Goal: Task Accomplishment & Management: Complete application form

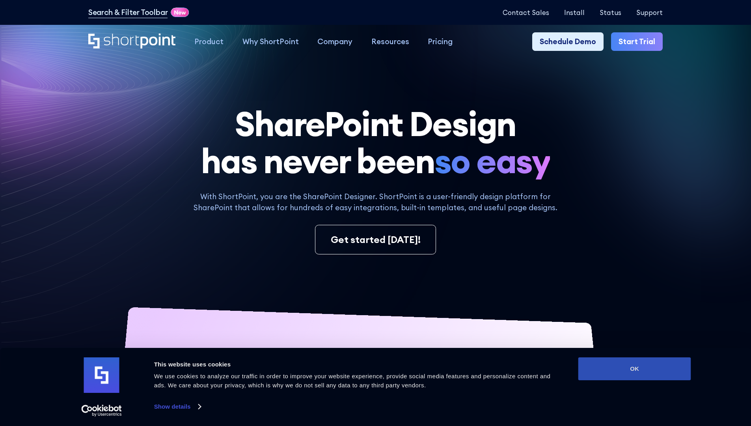
click at [634, 369] on button "OK" at bounding box center [634, 368] width 113 height 23
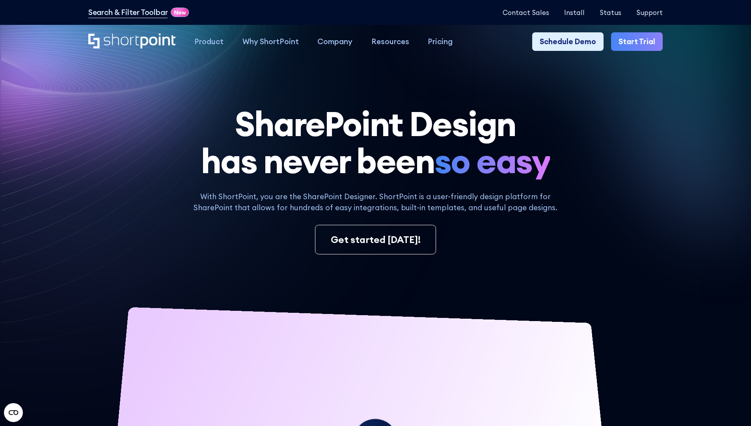
click at [639, 42] on link "Start Trial" at bounding box center [637, 41] width 52 height 19
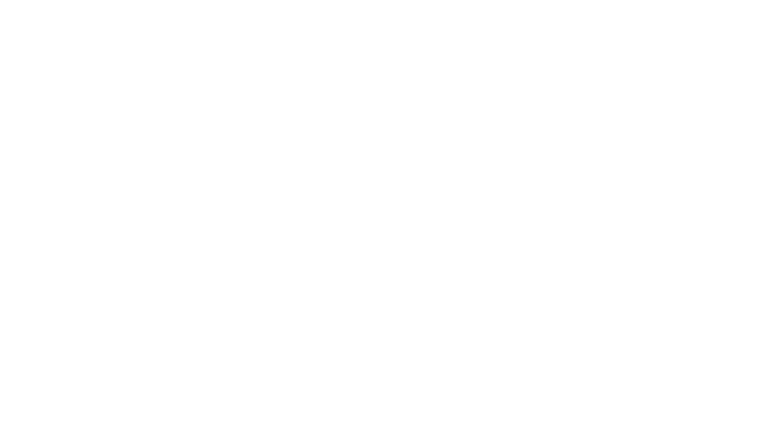
type input "Berkuskv"
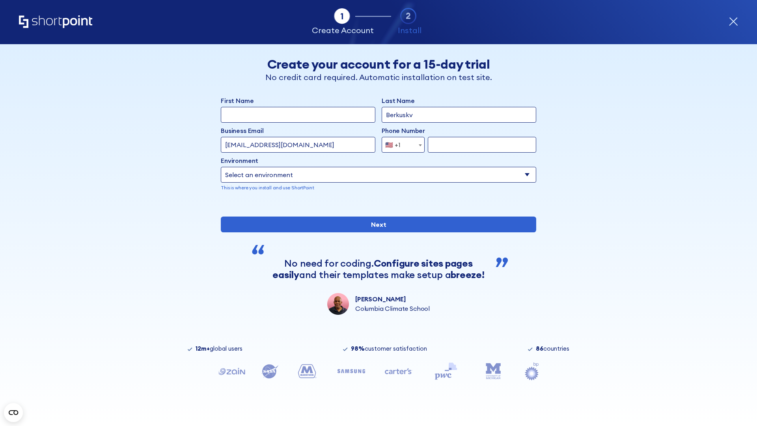
type input "test@shortpoint.com"
type input "2125556789"
select select "Microsoft 365"
type input "2125556789"
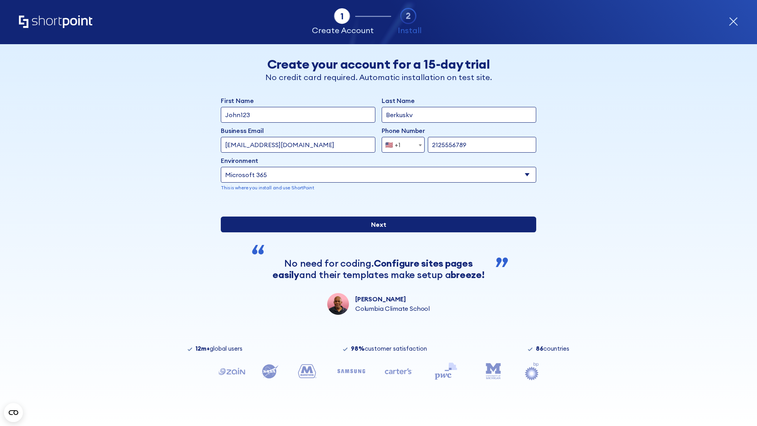
scroll to position [2, 0]
click at [375, 232] on input "Next" at bounding box center [378, 224] width 315 height 16
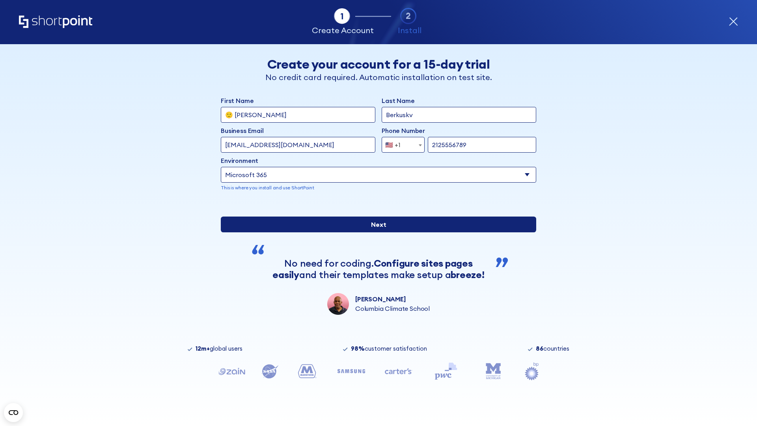
click at [375, 232] on input "Next" at bounding box center [378, 224] width 315 height 16
type input "Archebald"
click at [375, 232] on input "Next" at bounding box center [378, 224] width 315 height 16
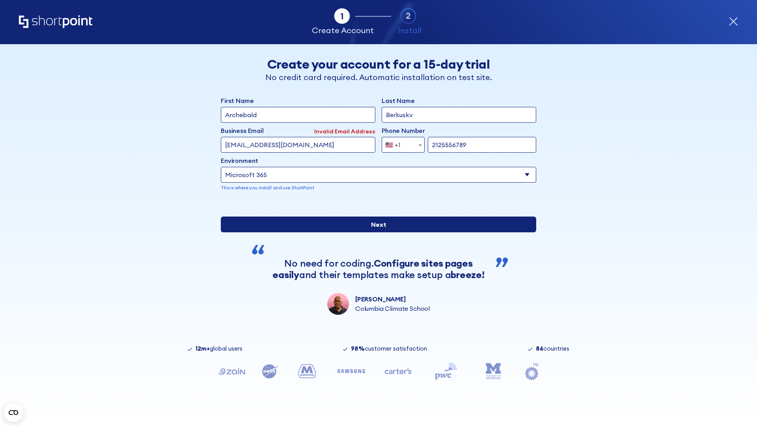
click at [375, 232] on input "Next" at bounding box center [378, 224] width 315 height 16
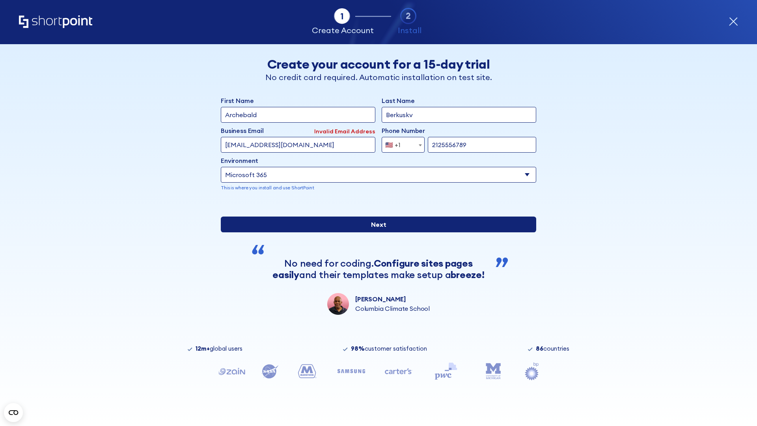
click at [375, 232] on input "Next" at bounding box center [378, 224] width 315 height 16
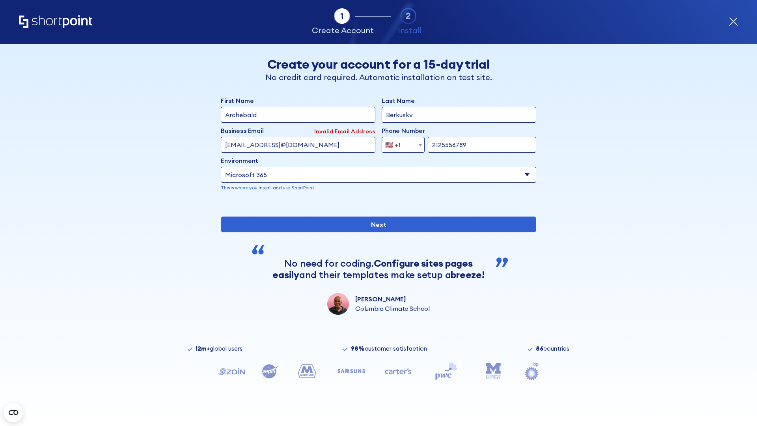
type input "testEmail@protonmail.comtest@shortpoint.com"
click at [400, 143] on span "🇺🇸 +1" at bounding box center [395, 145] width 26 height 16
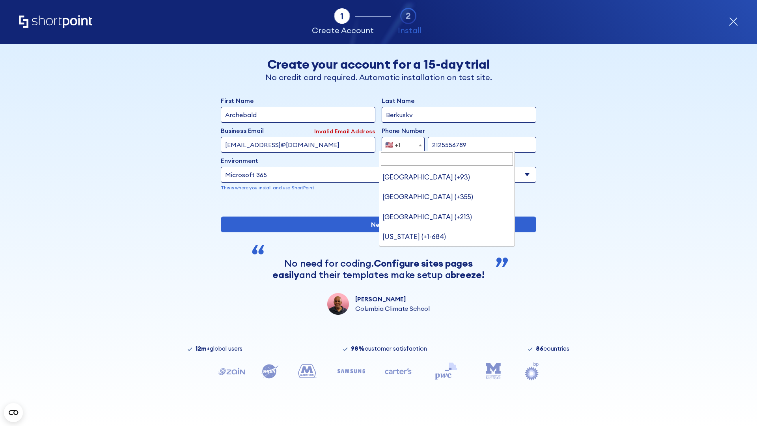
type input "[GEOGRAPHIC_DATA] (+966)"
select select "+966"
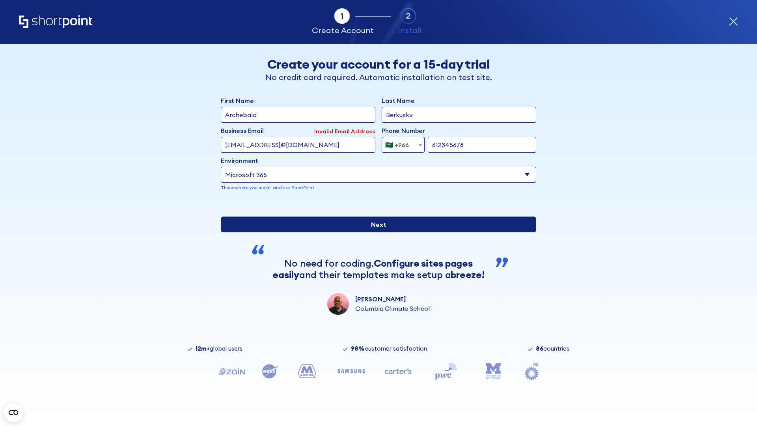
type input "612345678"
click at [375, 232] on input "Next" at bounding box center [378, 224] width 315 height 16
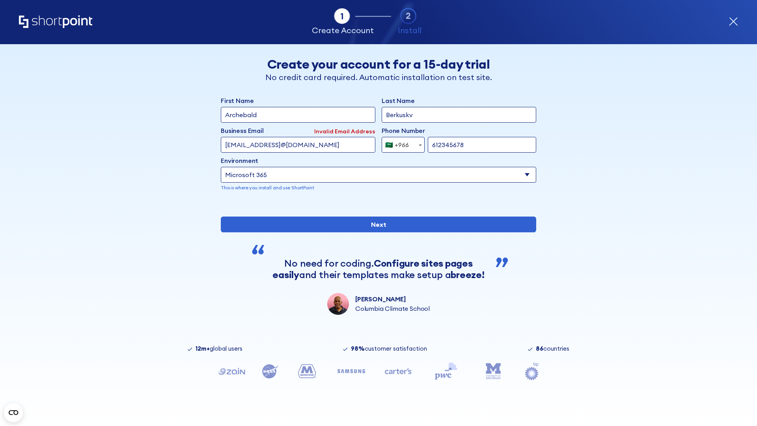
click at [400, 143] on div "🇸🇦 +966" at bounding box center [397, 145] width 24 height 16
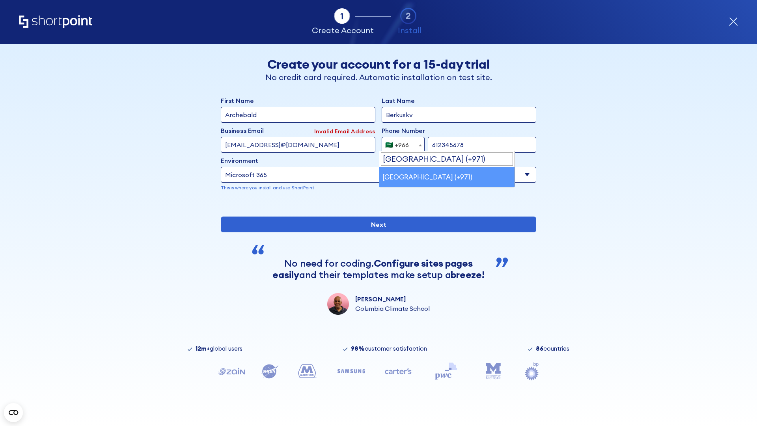
select select "+971"
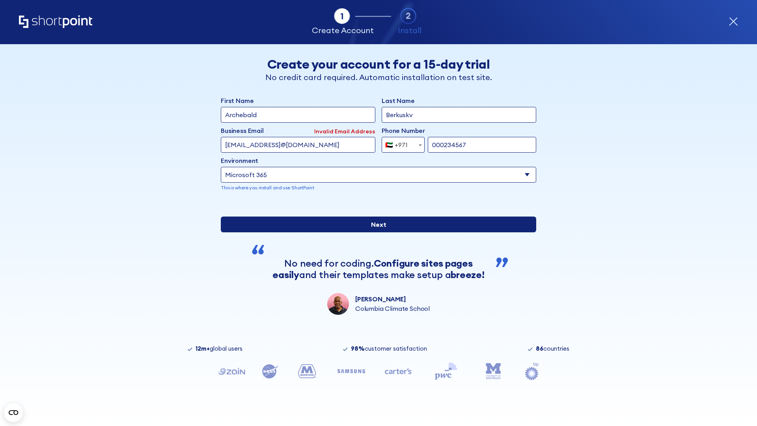
type input "000234567"
click at [375, 232] on input "Next" at bounding box center [378, 224] width 315 height 16
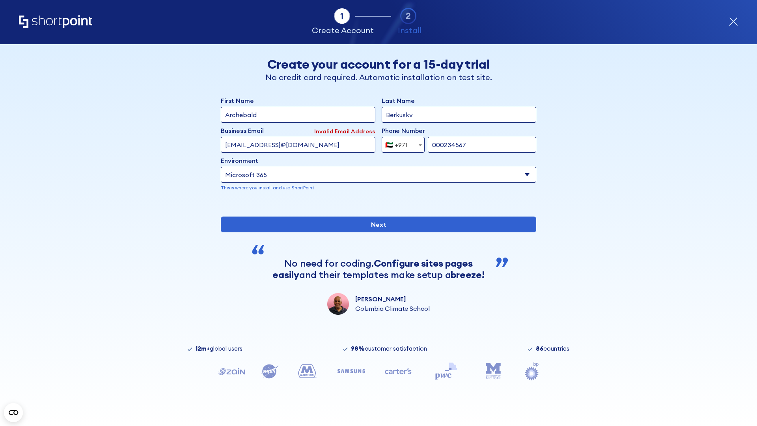
click at [400, 143] on div "🇦🇪 +971" at bounding box center [396, 145] width 22 height 16
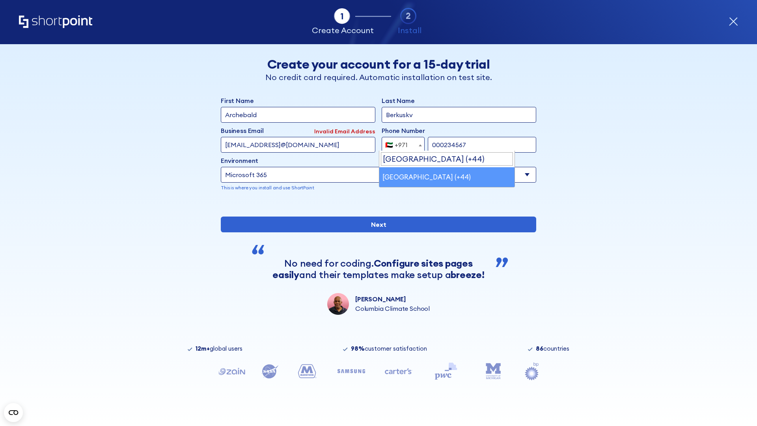
select select "+44"
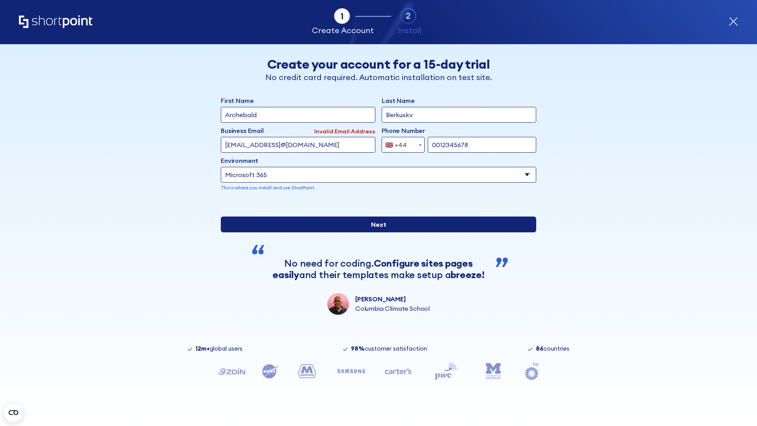
type input "0012345678"
click at [375, 232] on input "Next" at bounding box center [378, 224] width 315 height 16
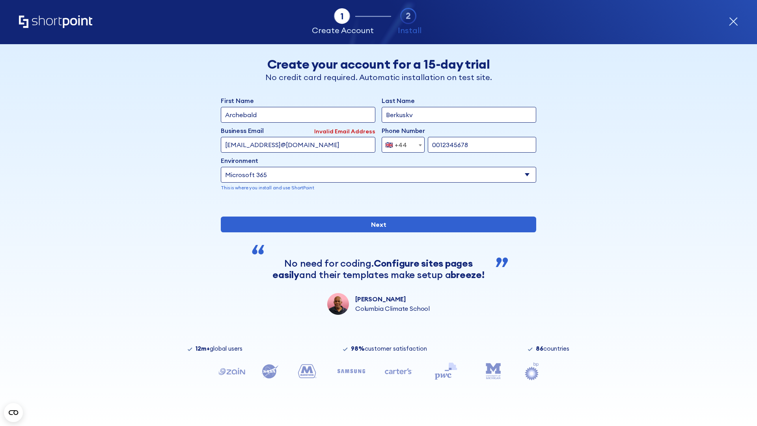
click at [400, 143] on div "🇬🇧 +44" at bounding box center [396, 145] width 22 height 16
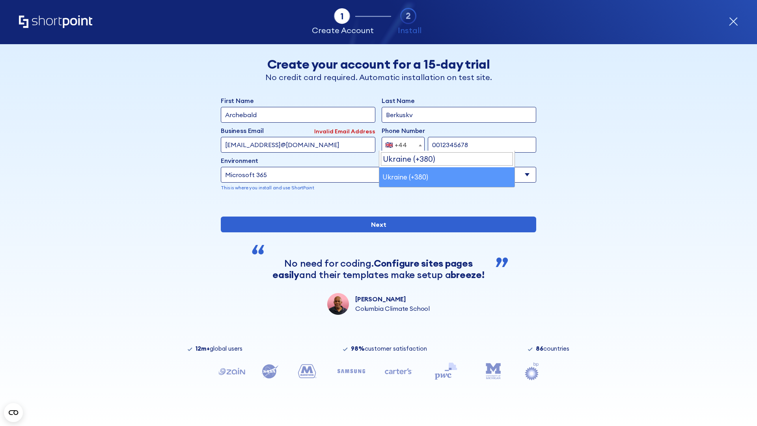
select select "+380"
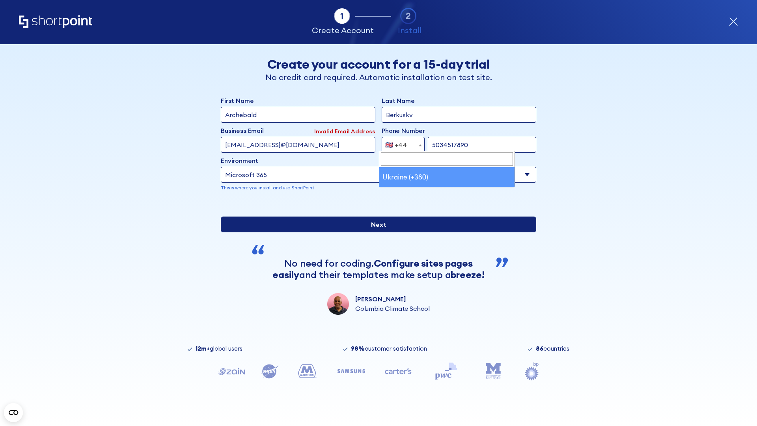
type input "5034517890"
click at [375, 232] on input "Next" at bounding box center [378, 224] width 315 height 16
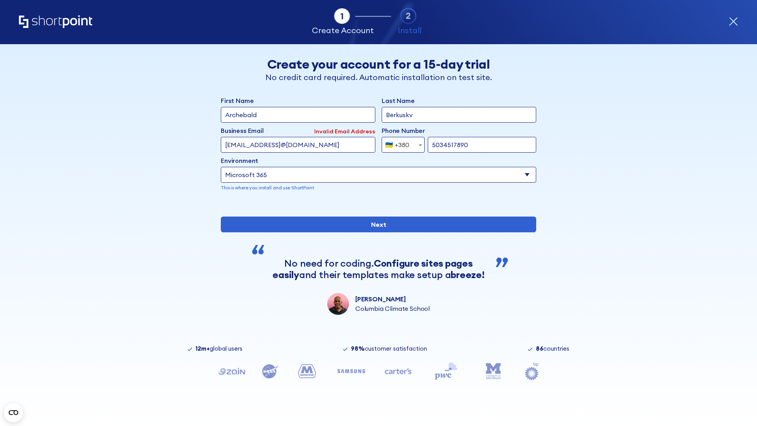
click at [400, 143] on div "🇺🇦 +380" at bounding box center [397, 145] width 24 height 16
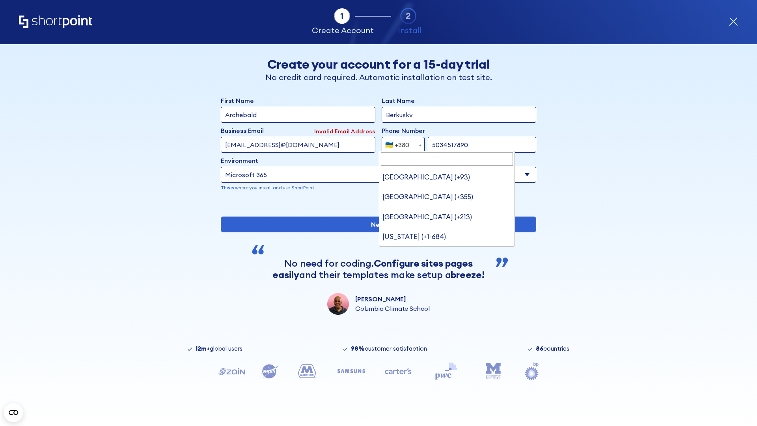
type input "United States (+1)"
select select "+1"
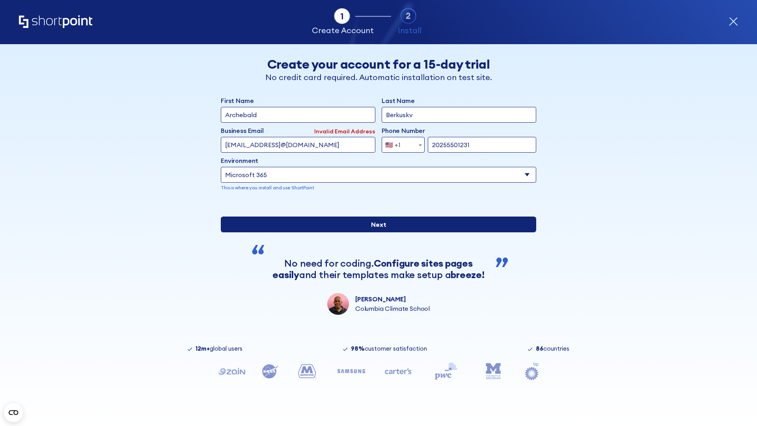
type input "20255501231"
click at [375, 232] on input "Next" at bounding box center [378, 224] width 315 height 16
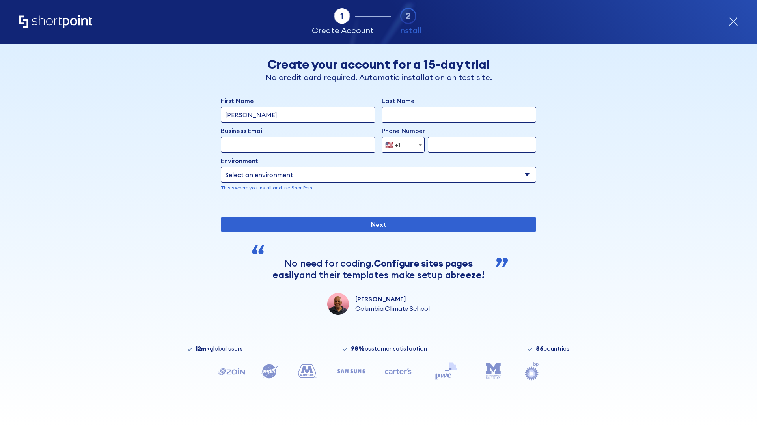
type input "Mary-Jane"
type input "Berkuskv"
type input "john@company.com"
click at [400, 143] on span "🇺🇸 +1" at bounding box center [395, 145] width 26 height 16
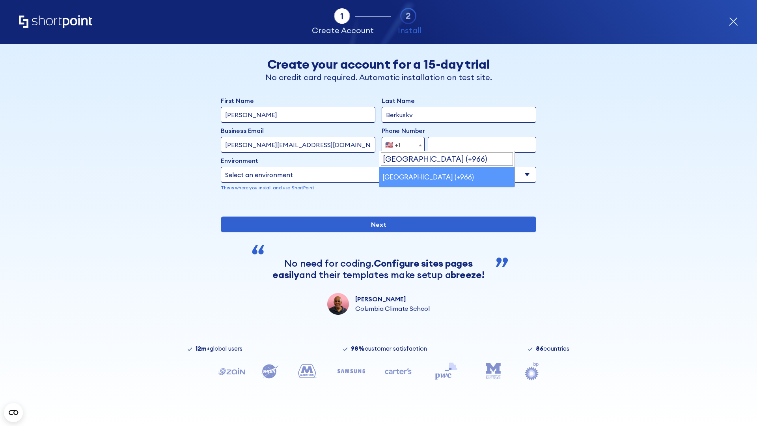
select select "+966"
type input "512345678"
select select "Microsoft 365"
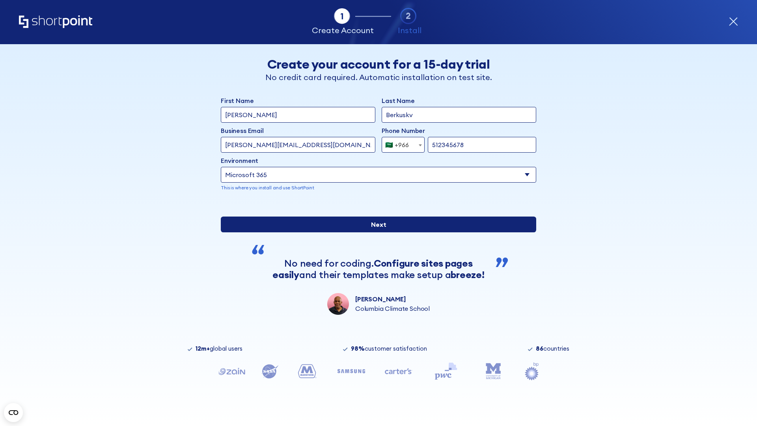
type input "512345678"
click at [375, 232] on input "Next" at bounding box center [378, 224] width 315 height 16
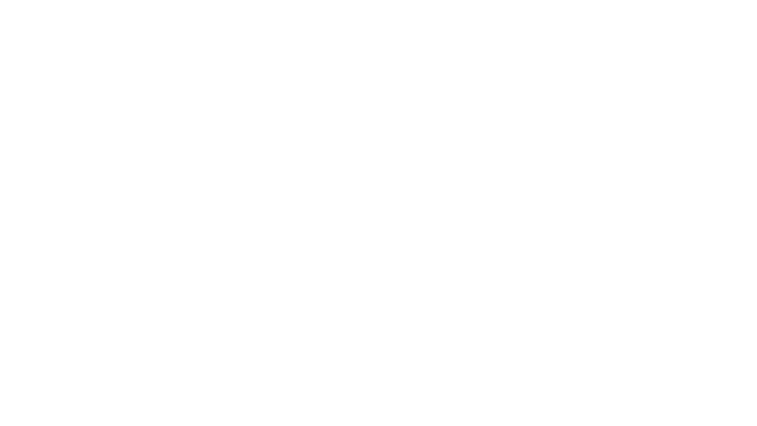
select select "+966"
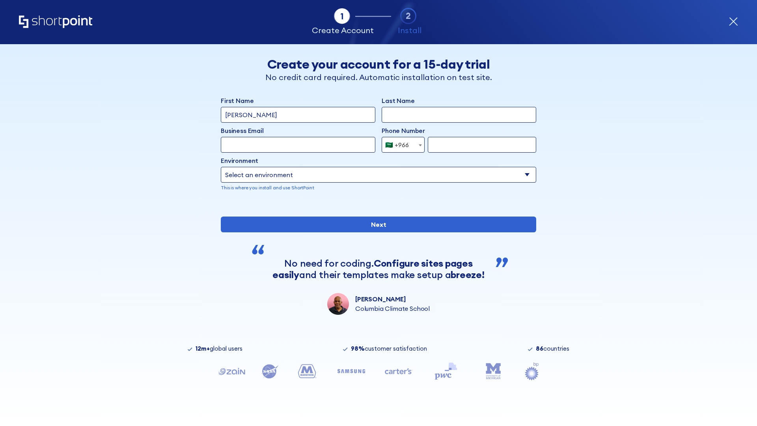
type input "D'Souza"
type input "Berkuskv"
type input "hr@mybusiness.org"
click at [400, 143] on div "🇸🇦 +966" at bounding box center [397, 145] width 24 height 16
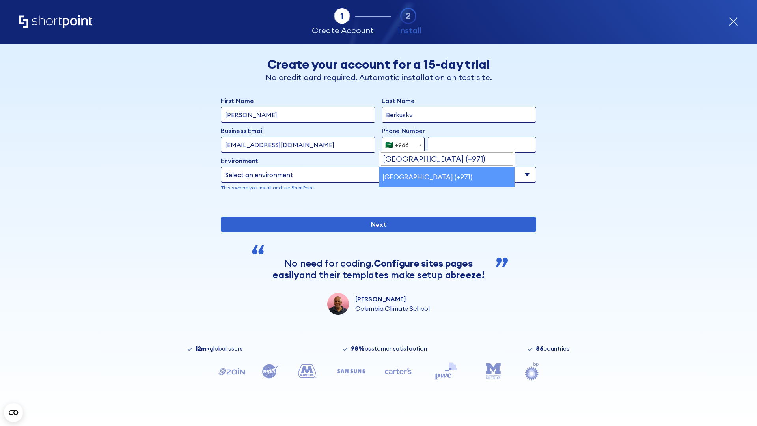
select select "+971"
type input "501234567"
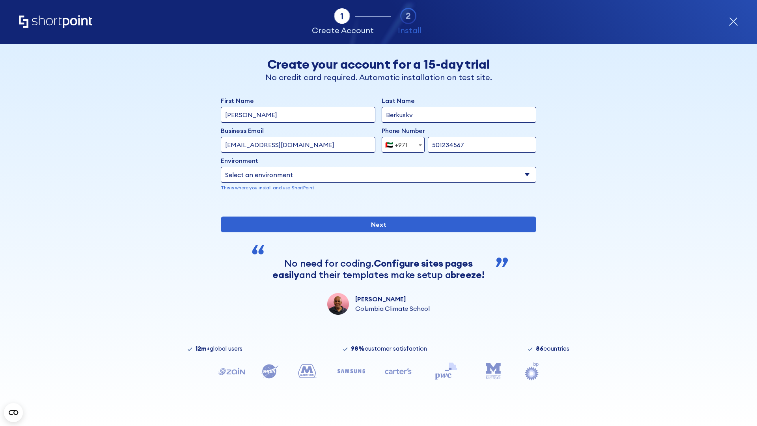
select select "Microsoft 365"
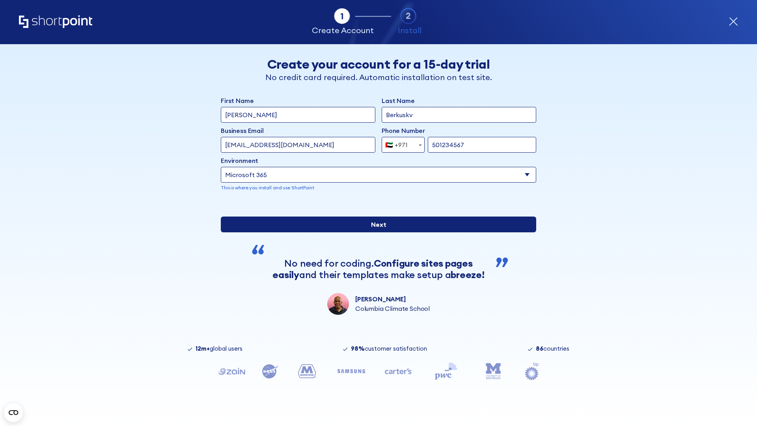
type input "501234567"
click at [375, 232] on input "Next" at bounding box center [378, 224] width 315 height 16
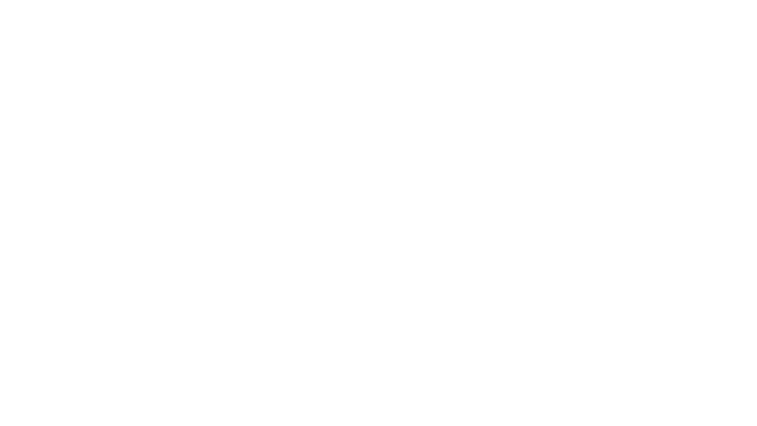
select select "+971"
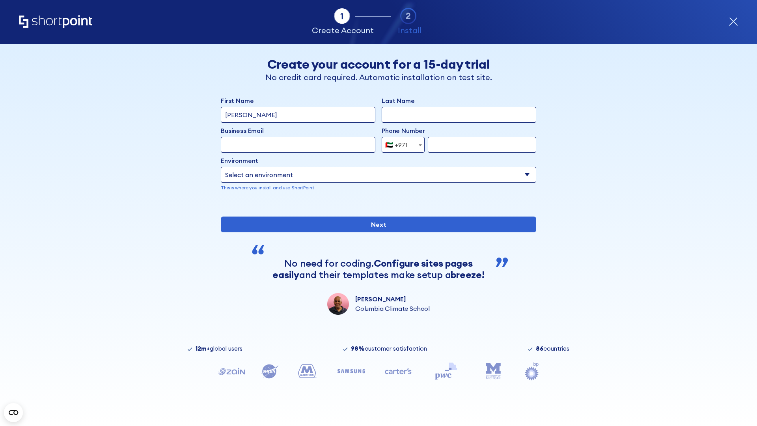
type input "Van der Meer"
type input "Berkuskv"
type input "support@university.edu"
click at [400, 145] on div "🇦🇪 +971" at bounding box center [396, 145] width 22 height 16
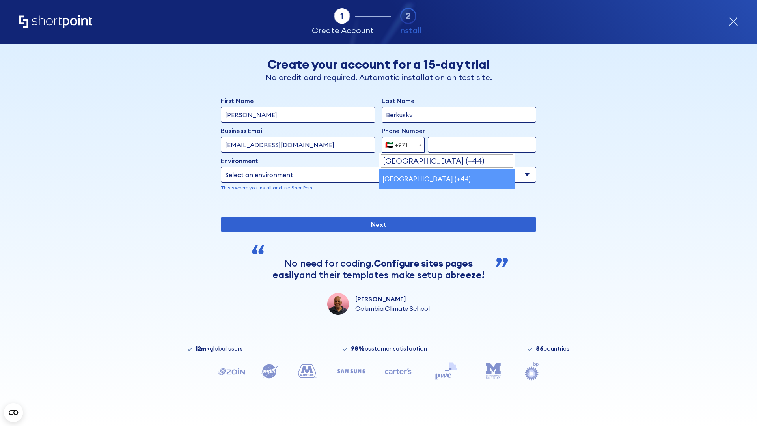
select select "+44"
type input "7912345678"
select select "Microsoft 365"
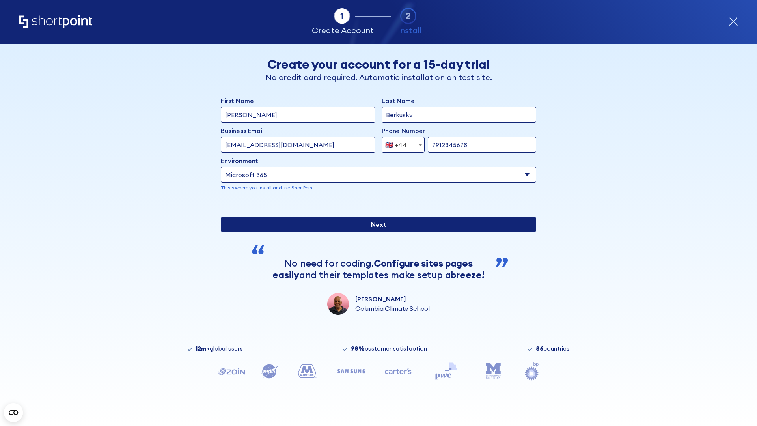
type input "7912345678"
click at [375, 232] on input "Next" at bounding box center [378, 224] width 315 height 16
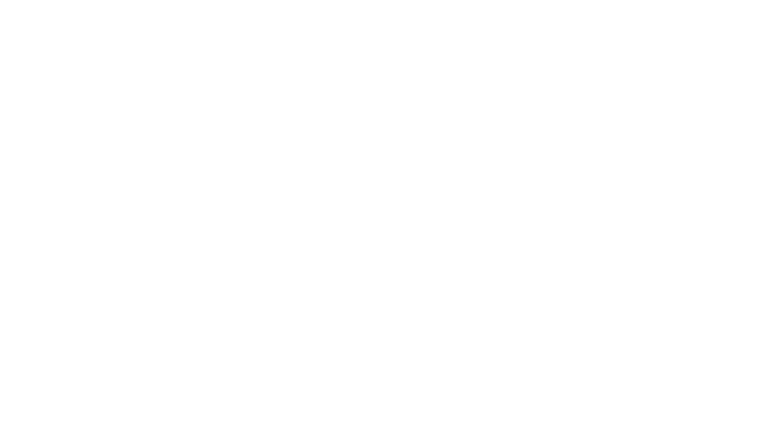
select select "+44"
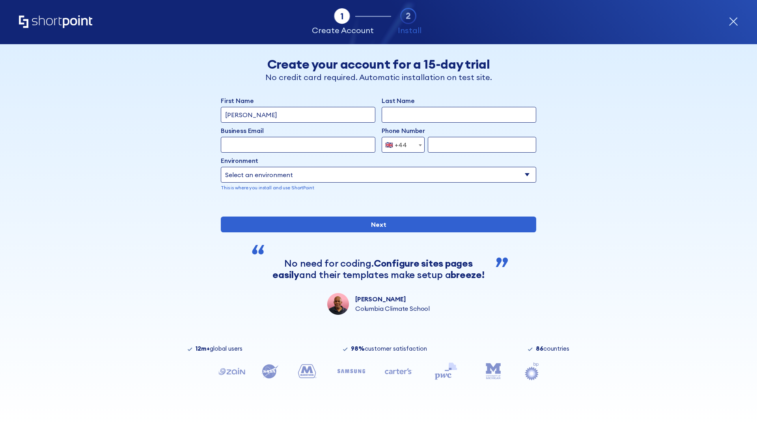
type input "JR Smith"
type input "Berkuskv"
type input "info@startup.tech"
click at [400, 145] on div "🇬🇧 +44" at bounding box center [396, 145] width 22 height 16
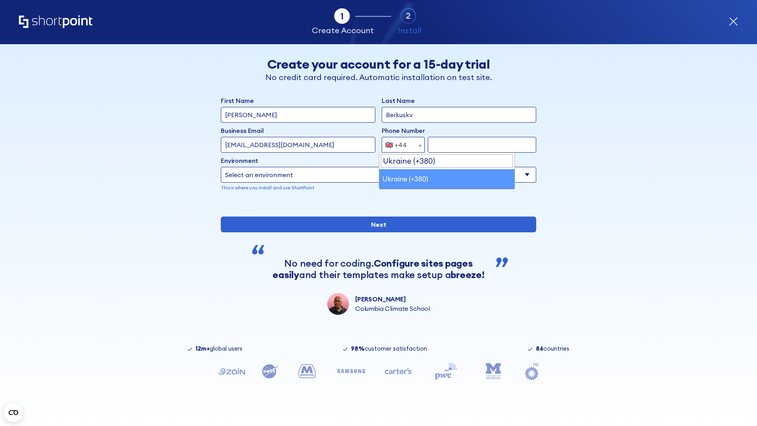
select select "+380"
type input "663451789"
select select "Microsoft 365"
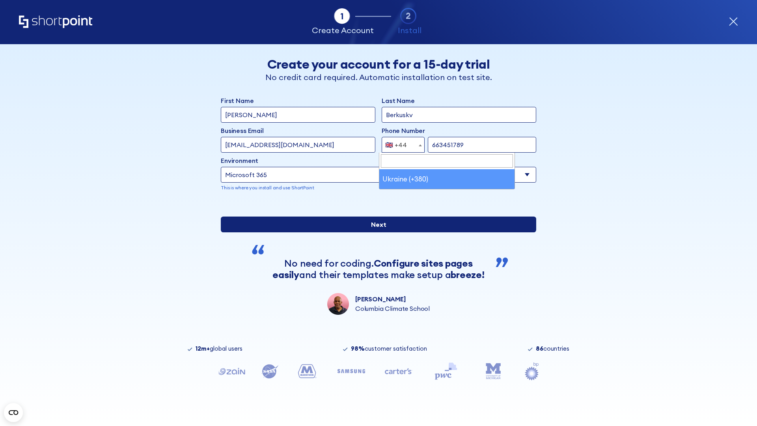
type input "663451789"
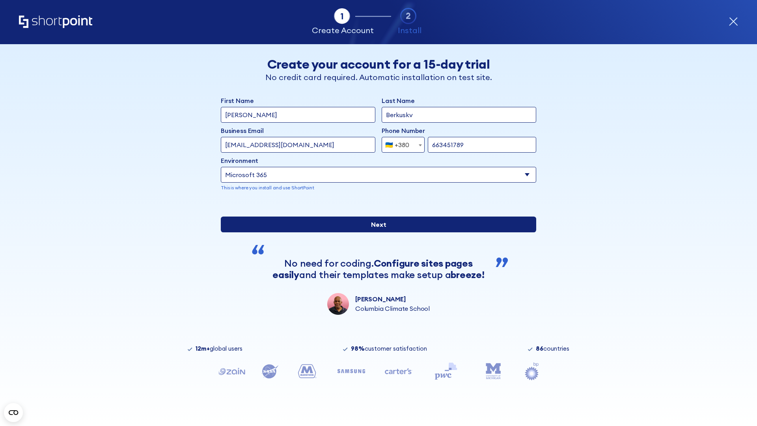
click at [375, 232] on input "Next" at bounding box center [378, 224] width 315 height 16
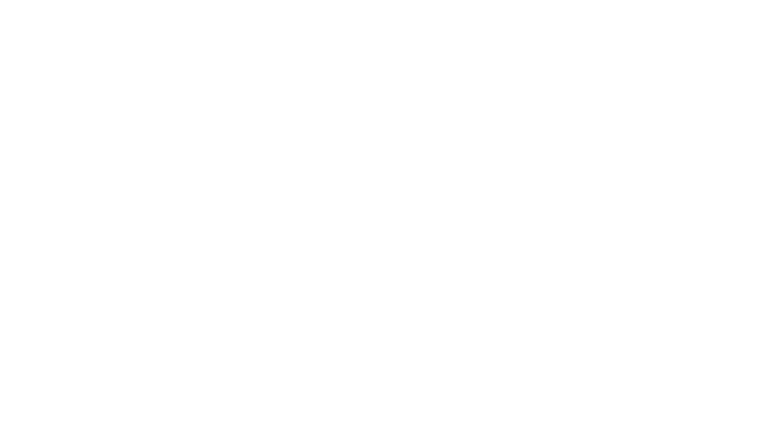
select select "+380"
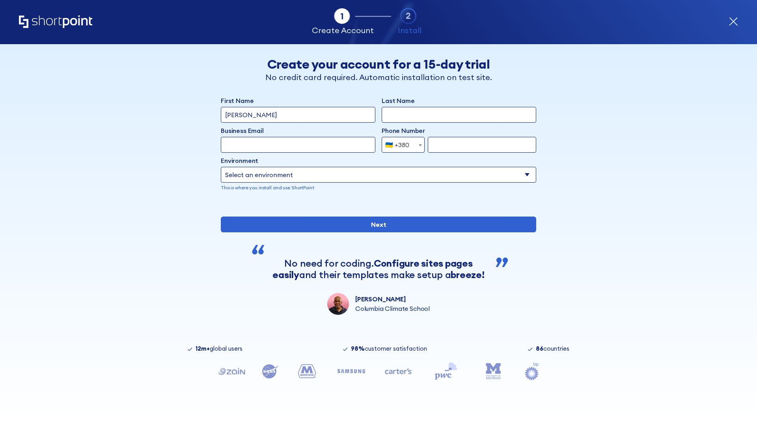
type input "[PERSON_NAME]"
type input "Berkuskv"
type input "[EMAIL_ADDRESS][DOMAIN_NAME]"
click at [400, 145] on div "🇺🇦 +380" at bounding box center [397, 145] width 24 height 16
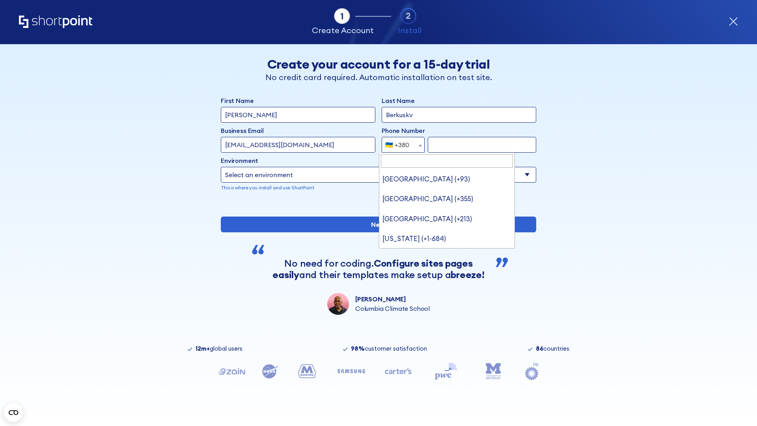
type input "United States (+1)"
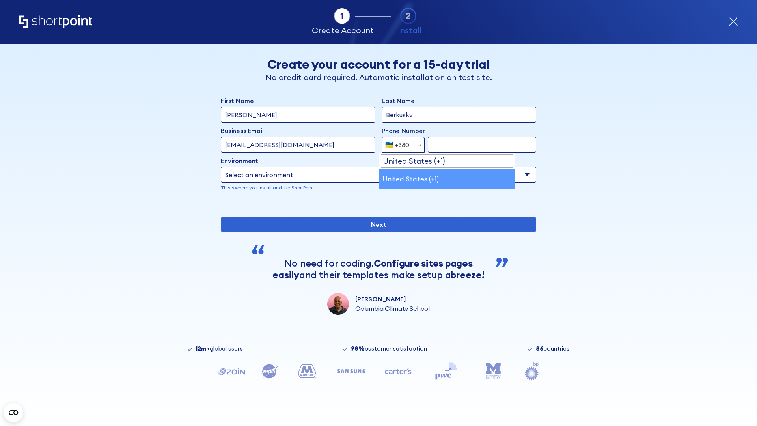
select select "+1"
type input "2025550123"
select select "Microsoft 365"
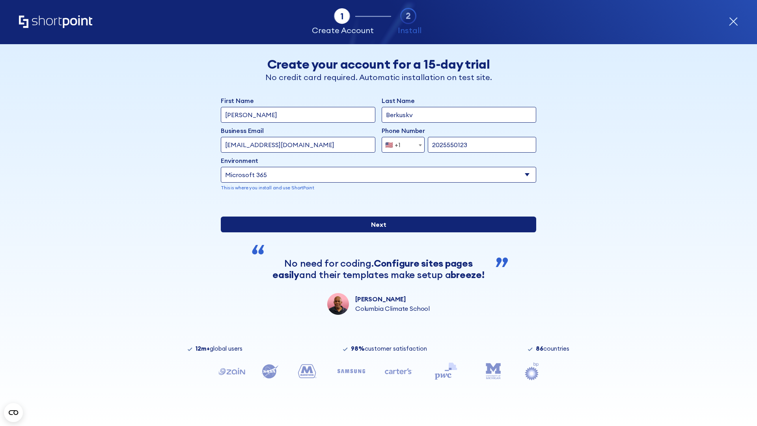
type input "2025550123"
click at [375, 232] on input "Next" at bounding box center [378, 224] width 315 height 16
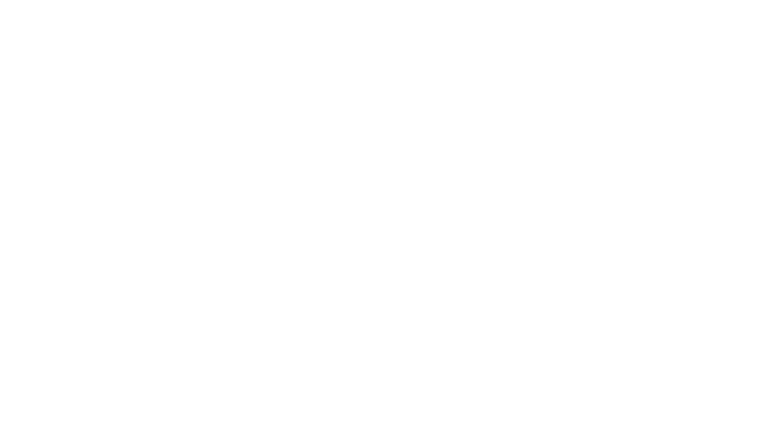
type input "Archebald"
type input "Berkuskv"
type input "[EMAIL_ADDRESS][DOMAIN_NAME]"
type input "2125556789"
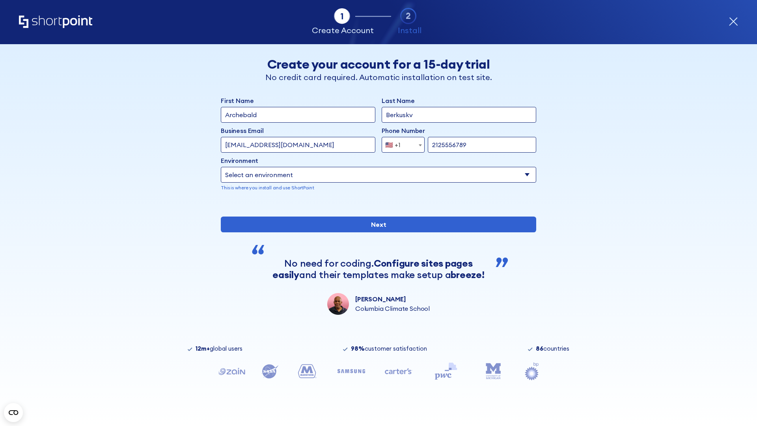
select select "SharePoint 2019 (On-Premise)"
type input "2125556789"
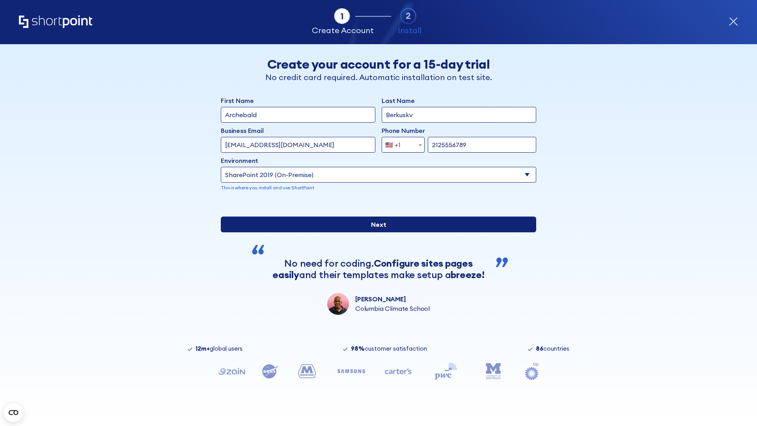
type input "[URL][DOMAIN_NAME]"
click at [375, 232] on input "Next" at bounding box center [378, 224] width 315 height 16
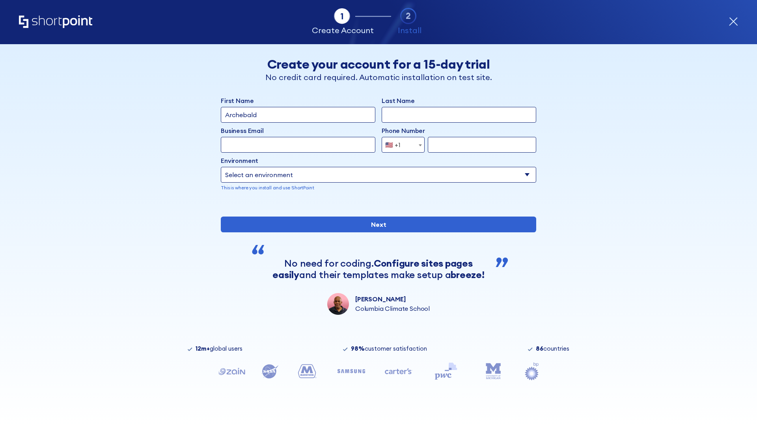
type input "Archebald"
type input "Berkuskv"
type input "[EMAIL_ADDRESS][DOMAIN_NAME]"
type input "2125556789"
select select "SharePoint 2019 (On-Premise)"
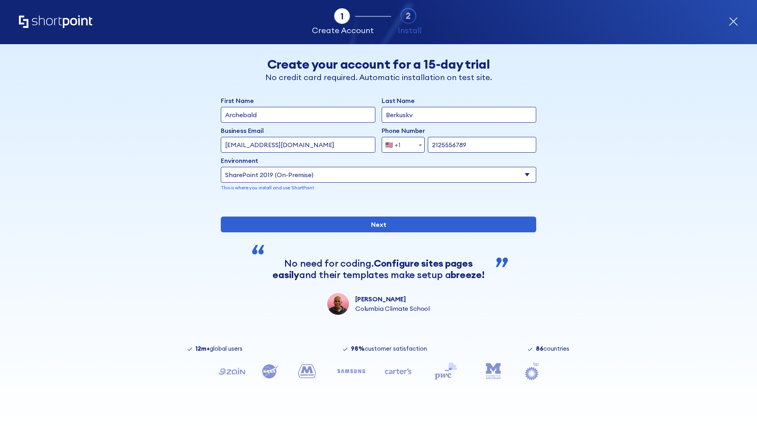
type input "2125556789"
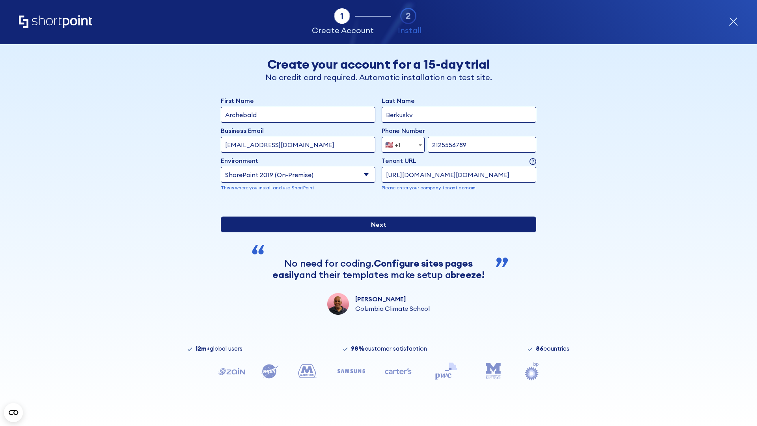
type input "http://malicious.com/sharepoint.com"
click at [375, 274] on div "First Name Archebald Last Name Berkuskv Business Email Invalid Email Address [E…" at bounding box center [378, 205] width 315 height 219
click at [375, 232] on input "Next" at bounding box center [378, 224] width 315 height 16
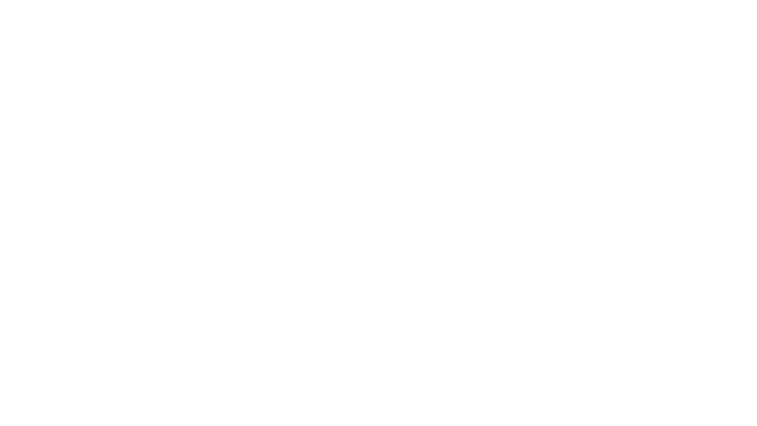
type input "Archebald"
type input "Berkuskv"
type input "[EMAIL_ADDRESS][DOMAIN_NAME]"
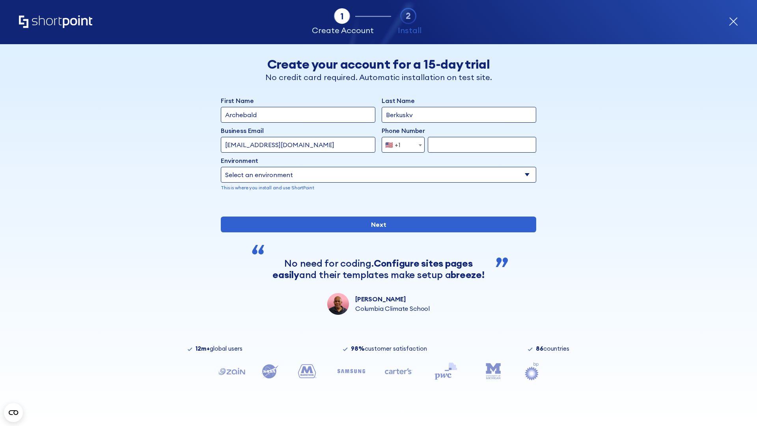
type input "2125556789"
select select "SharePoint 2019 (On-Premise)"
type input "2125556789"
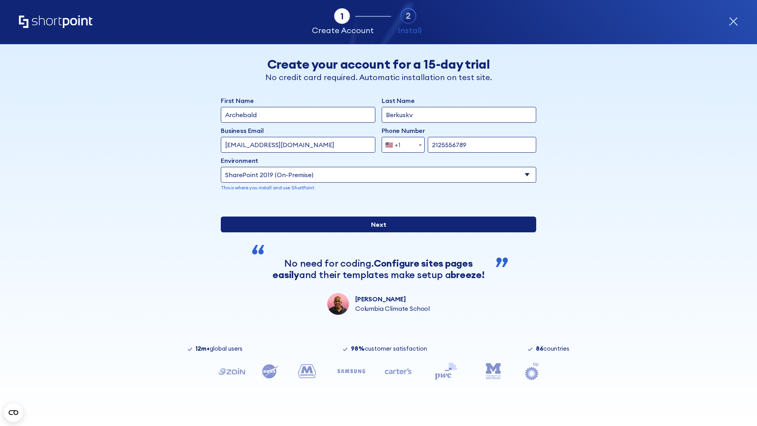
type input "[URL]"
click at [375, 269] on div "First Name Archebald Last Name Berkuskv Business Email Invalid Email Address [E…" at bounding box center [378, 205] width 315 height 219
click at [375, 232] on input "Next" at bounding box center [378, 224] width 315 height 16
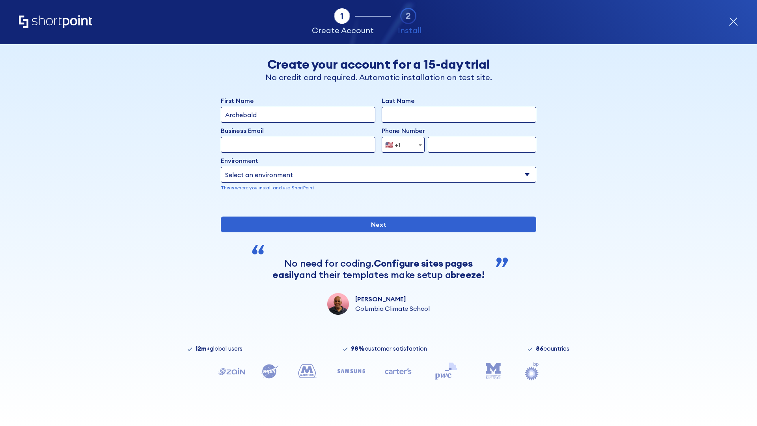
type input "Archebald"
type input "Berkuskv"
type input "[EMAIL_ADDRESS][DOMAIN_NAME]"
type input "2125556789"
select select "SharePoint 2019 (On-Premise)"
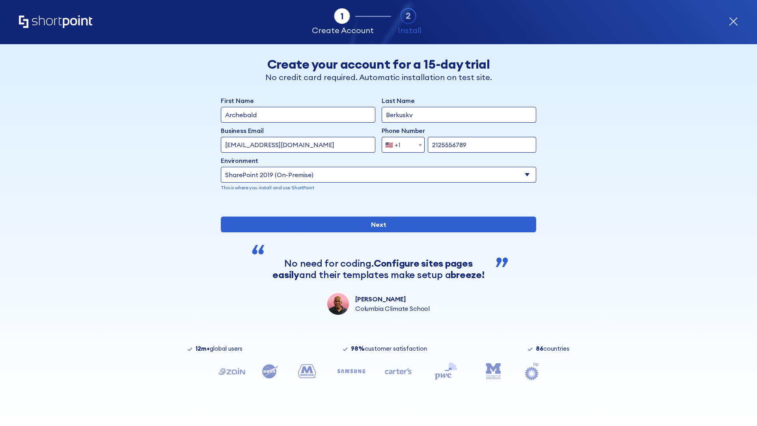
type input "2125556789"
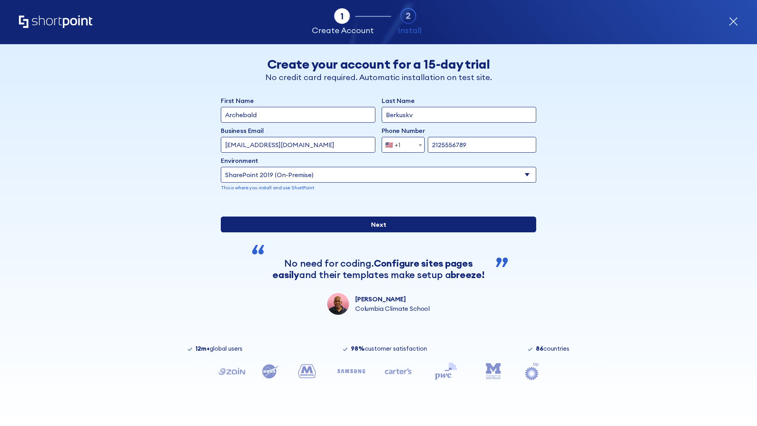
type input "[URL][DOMAIN_NAME]"
click at [375, 262] on div "First Name Archebald Last Name Berkuskv Business Email Invalid Email Address te…" at bounding box center [378, 205] width 315 height 219
click at [375, 232] on input "Next" at bounding box center [378, 224] width 315 height 16
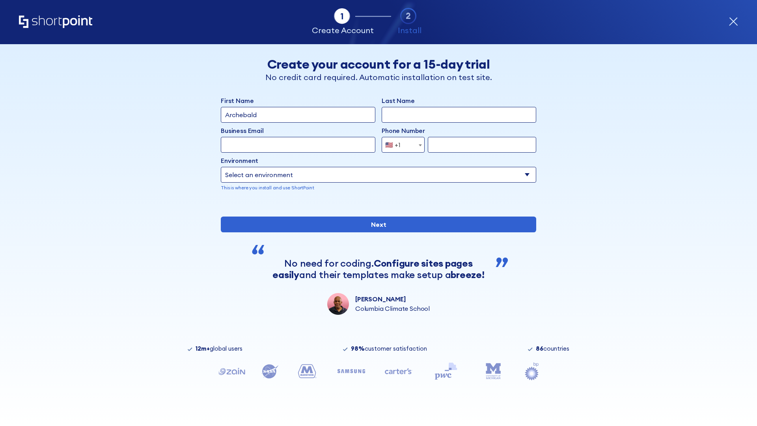
type input "Archebald"
type input "Berkuskv"
type input "[EMAIL_ADDRESS][DOMAIN_NAME]"
type input "2125556789"
select select "SharePoint 2019 (On-Premise)"
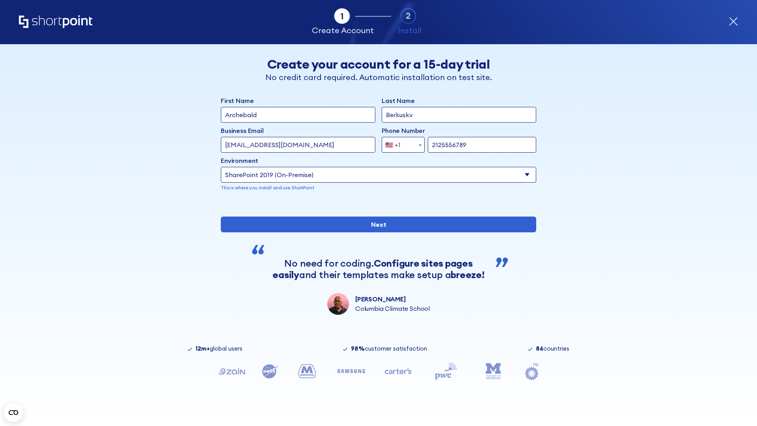
type input "2125556789"
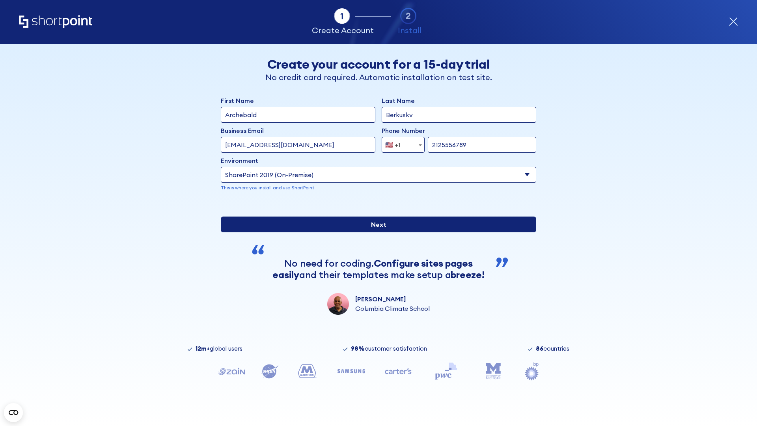
type input "https://yzrtre3nv.sharepoint.com"
click at [375, 232] on input "Next" at bounding box center [378, 224] width 315 height 16
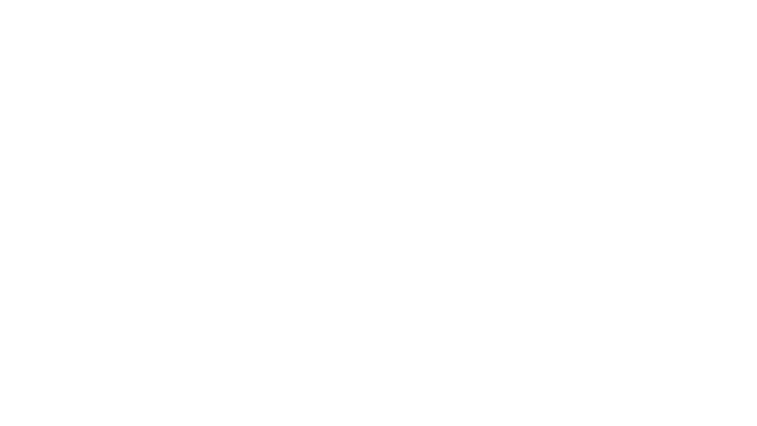
type input "Archebald"
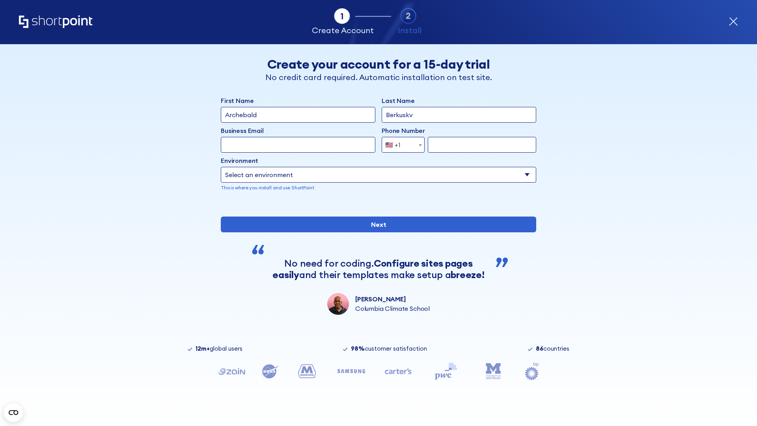
type input "Berkuskv"
type input "[EMAIL_ADDRESS][DOMAIN_NAME]"
type input "2125556789"
select select "SharePoint 2019 (On-Premise)"
type input "2125556789"
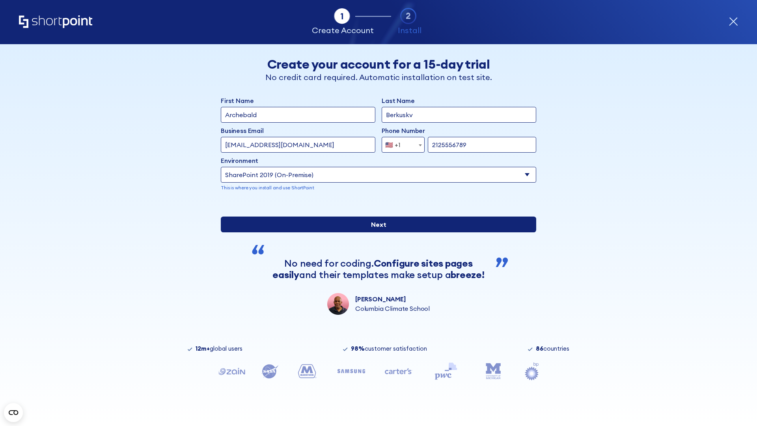
type input "[URL][DOMAIN_NAME]"
click at [375, 263] on div "First Name Archebald Last Name Berkuskv Business Email Invalid Email Address te…" at bounding box center [378, 205] width 315 height 219
click at [375, 232] on input "Next" at bounding box center [378, 224] width 315 height 16
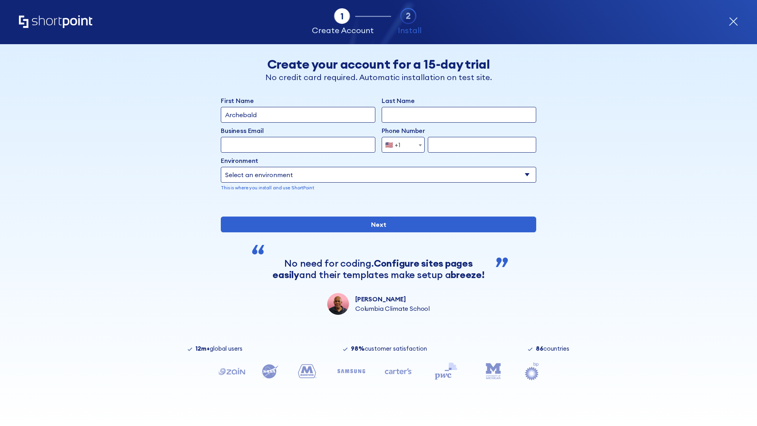
type input "Archebald"
type input "Berkuskv"
type input "[EMAIL_ADDRESS][DOMAIN_NAME]"
type input "2125556789"
select select "SharePoint 2019 (On-Premise)"
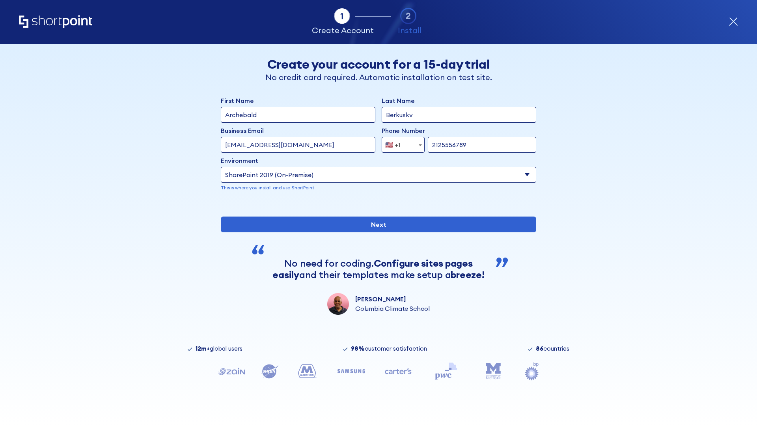
type input "2125556789"
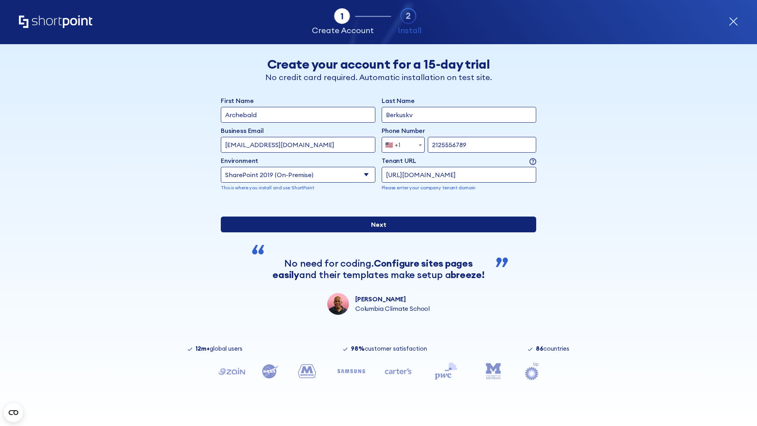
type input "https://intranet.sharepoint.de"
click at [375, 276] on div "First Name Archebald Last Name Berkuskv Business Email Invalid Email Address te…" at bounding box center [378, 205] width 315 height 219
click at [375, 232] on input "Next" at bounding box center [378, 224] width 315 height 16
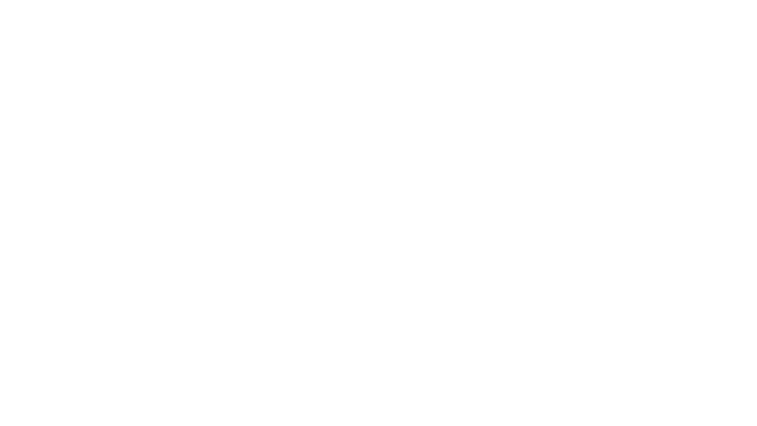
type input "Archebald"
type input "Berkuskv"
type input "[EMAIL_ADDRESS][DOMAIN_NAME]"
type input "2125556789"
select select "SharePoint 2019 (On-Premise)"
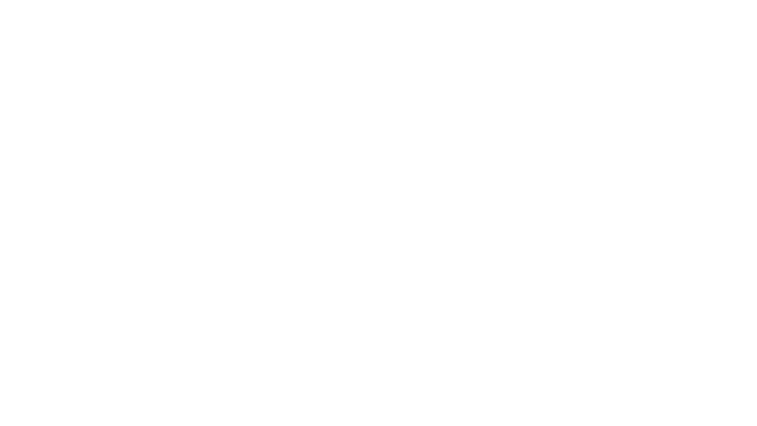
type input "2125556789"
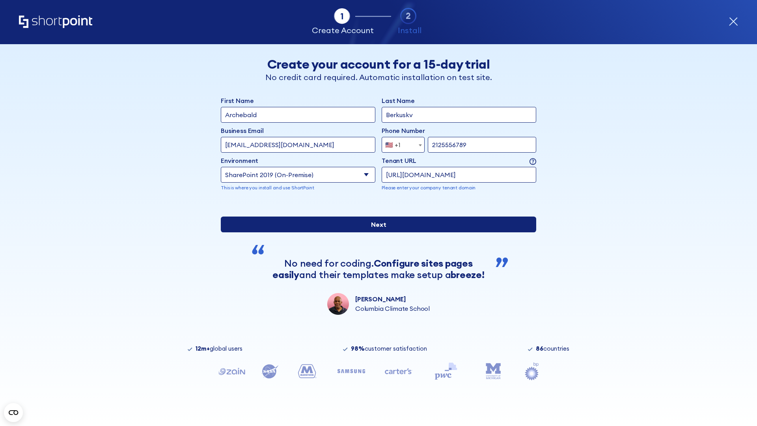
type input "https://secure.sharepoint.us"
click at [375, 232] on input "Next" at bounding box center [378, 224] width 315 height 16
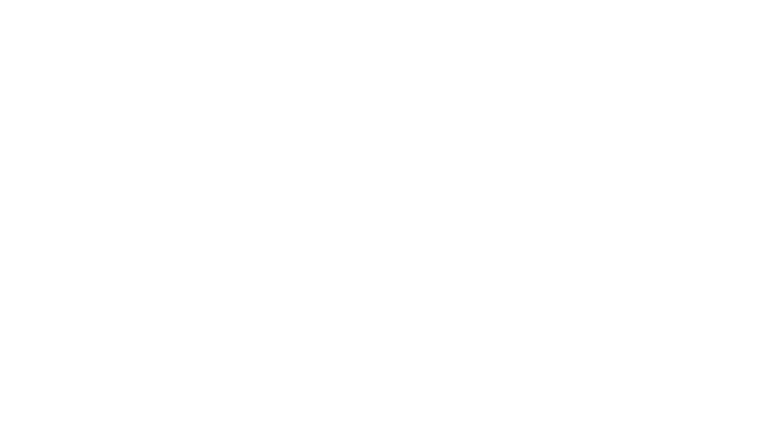
type input "Archebald"
type input "Berkuskv"
type input "[EMAIL_ADDRESS][DOMAIN_NAME]"
type input "2125556789"
select select "SharePoint 2019 (On-Premise)"
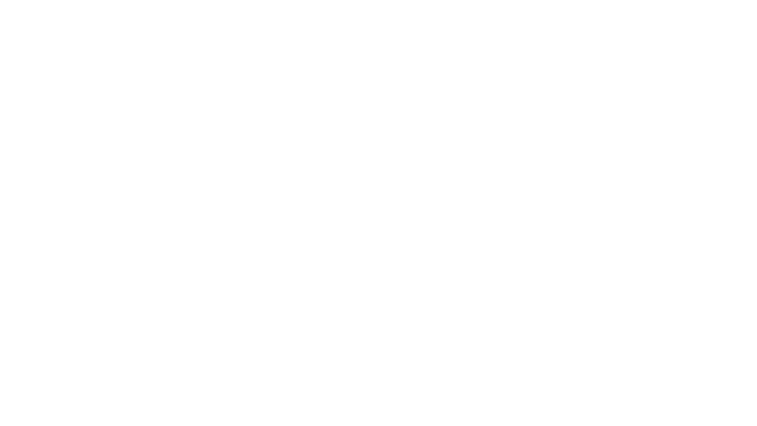
type input "2125556789"
type input "[URL][DOMAIN_NAME]"
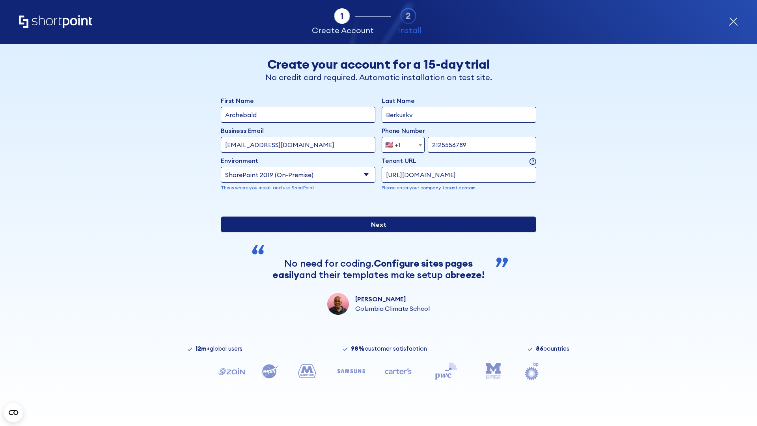
click at [375, 284] on div "First Name Archebald Last Name Berkuskv Business Email Invalid Email Address [E…" at bounding box center [378, 205] width 315 height 219
click at [375, 232] on input "Next" at bounding box center [378, 224] width 315 height 16
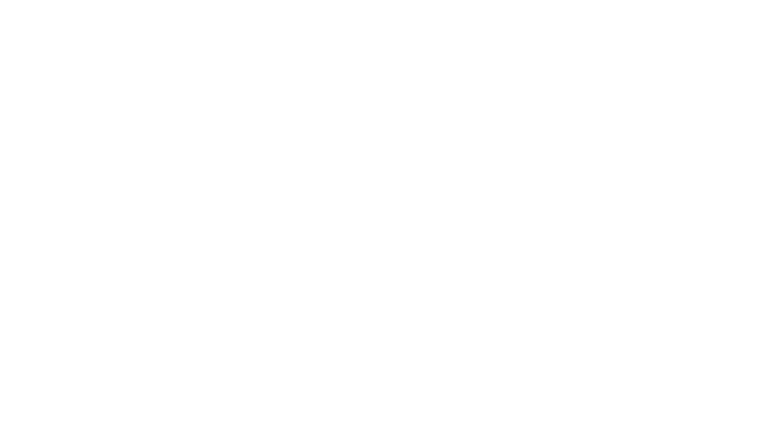
type input "Archebald"
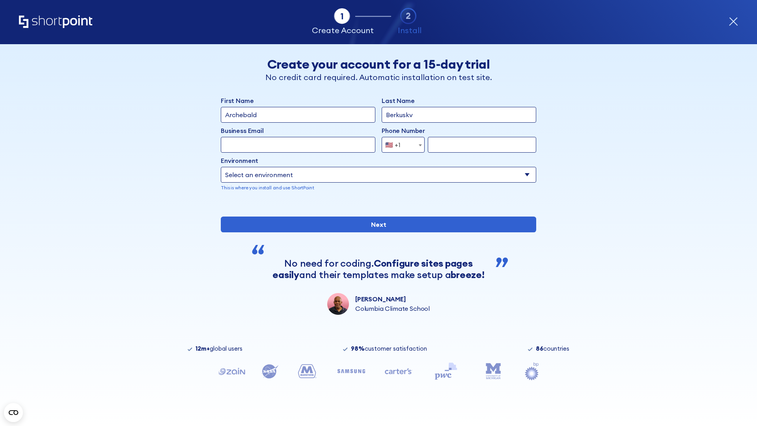
type input "Berkuskv"
type input "[EMAIL_ADDRESS][DOMAIN_NAME]"
type input "2125556789"
select select "SharePoint 2019 (On-Premise)"
type input "2125556789"
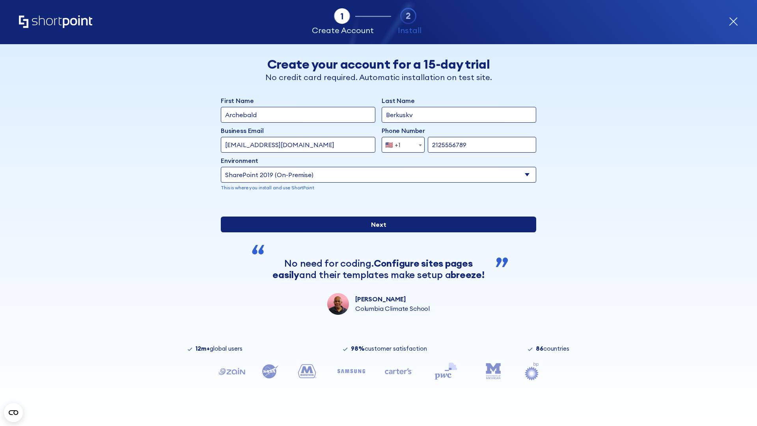
type input "https://team.dps.mil"
click at [375, 262] on div "First Name Archebald Last Name Berkuskv Business Email Invalid Email Address [E…" at bounding box center [378, 205] width 315 height 219
click at [375, 232] on input "Next" at bounding box center [378, 224] width 315 height 16
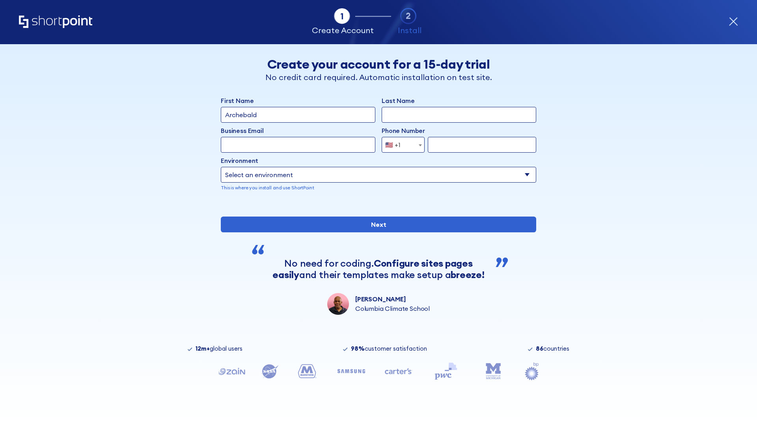
type input "Archebald"
type input "Berkuskv"
type input "[EMAIL_ADDRESS][DOMAIN_NAME]"
type input "2125556789"
select select "SharePoint 2016 (On-Premise)"
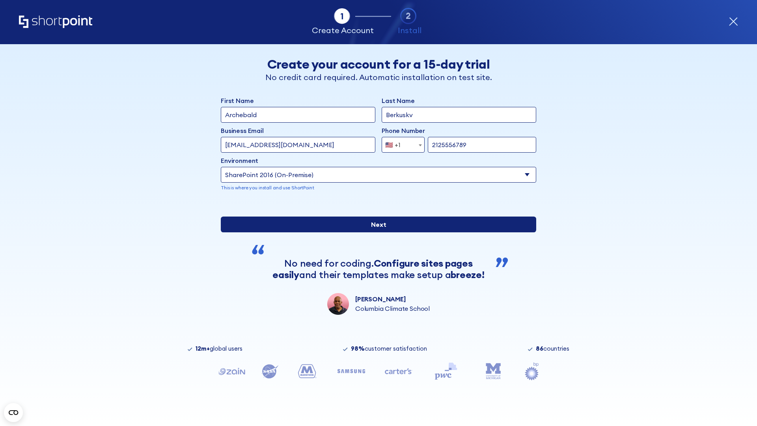
type input "2125556789"
click at [375, 272] on div "First Name Archebald Last Name Berkuskv Business Email Invalid Email Address te…" at bounding box center [378, 205] width 315 height 219
click at [375, 232] on input "Next" at bounding box center [378, 224] width 315 height 16
